Goal: Information Seeking & Learning: Learn about a topic

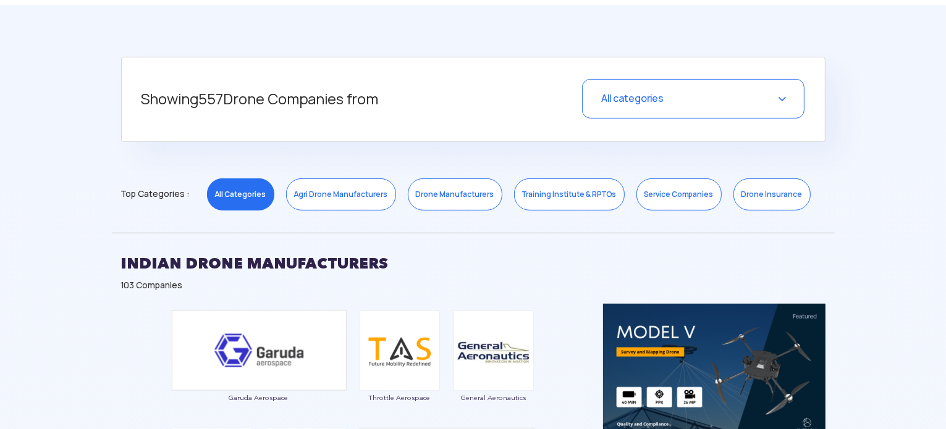
scroll to position [470, 0]
click at [302, 193] on link "Agri Drone Manufacturers" at bounding box center [341, 194] width 110 height 32
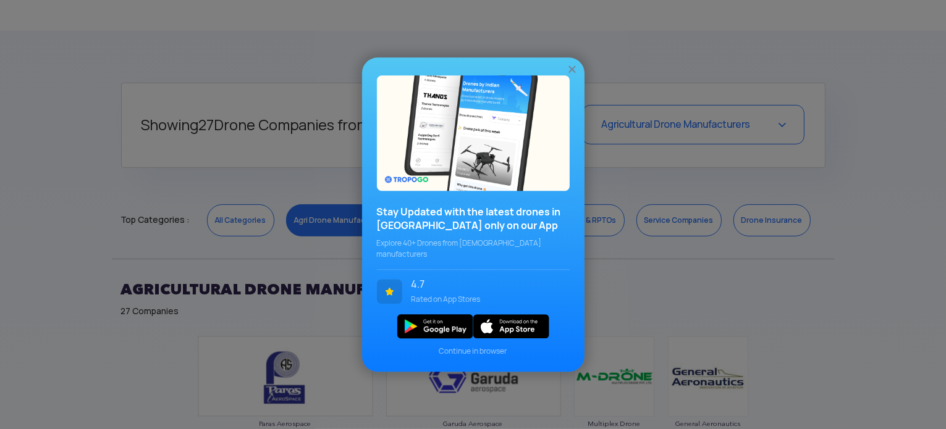
scroll to position [442, 0]
click at [569, 74] on img at bounding box center [572, 69] width 12 height 12
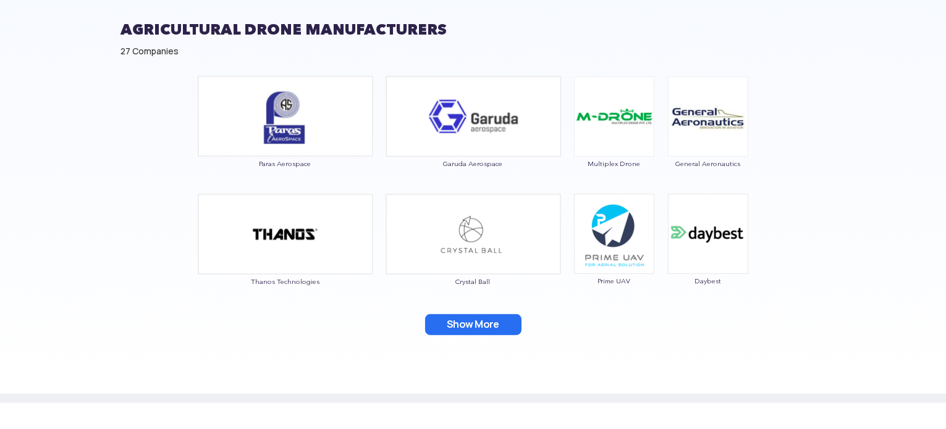
scroll to position [704, 0]
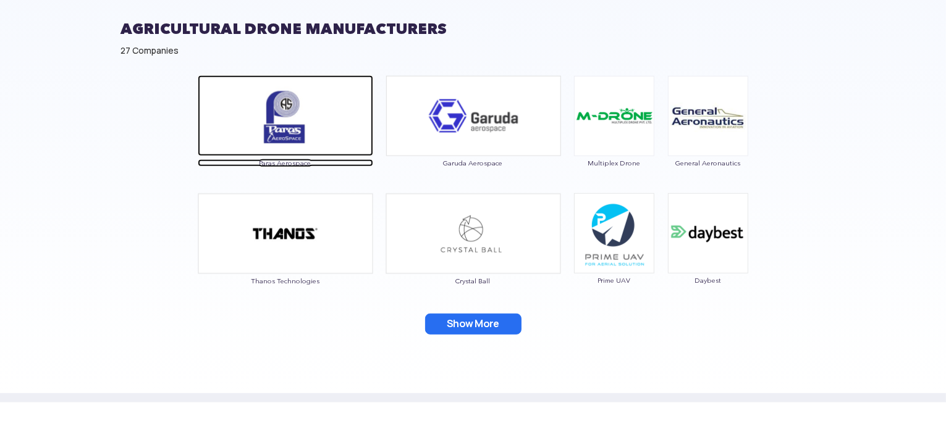
click at [299, 150] on img at bounding box center [285, 115] width 175 height 81
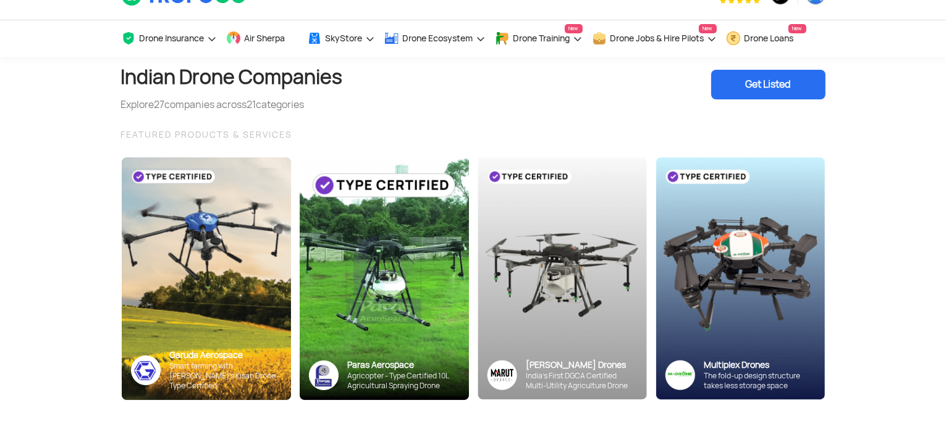
scroll to position [0, 0]
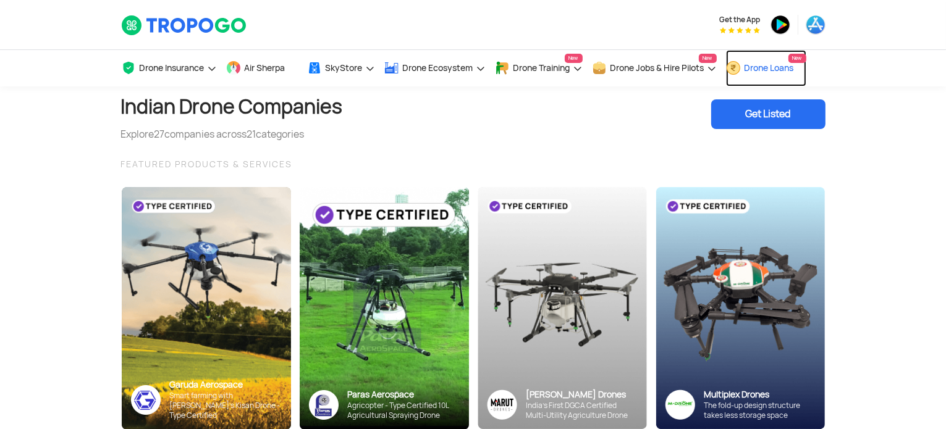
click at [774, 78] on link "Drone Loans New" at bounding box center [766, 68] width 80 height 36
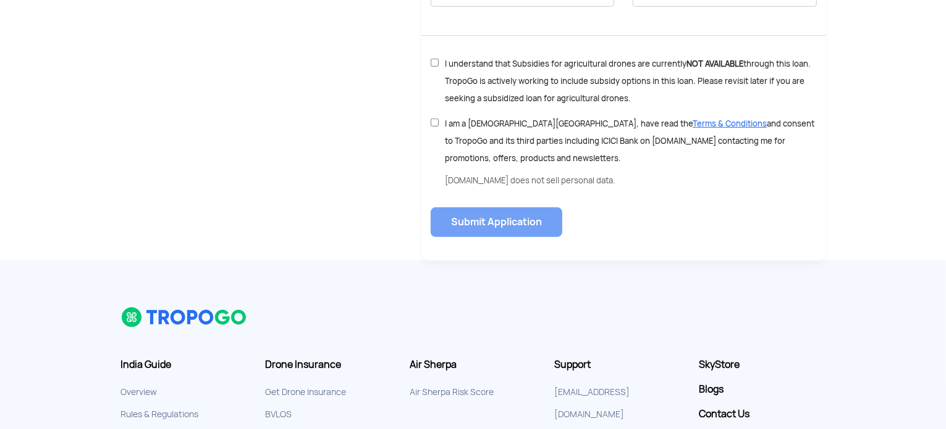
scroll to position [593, 0]
